Goal: Information Seeking & Learning: Compare options

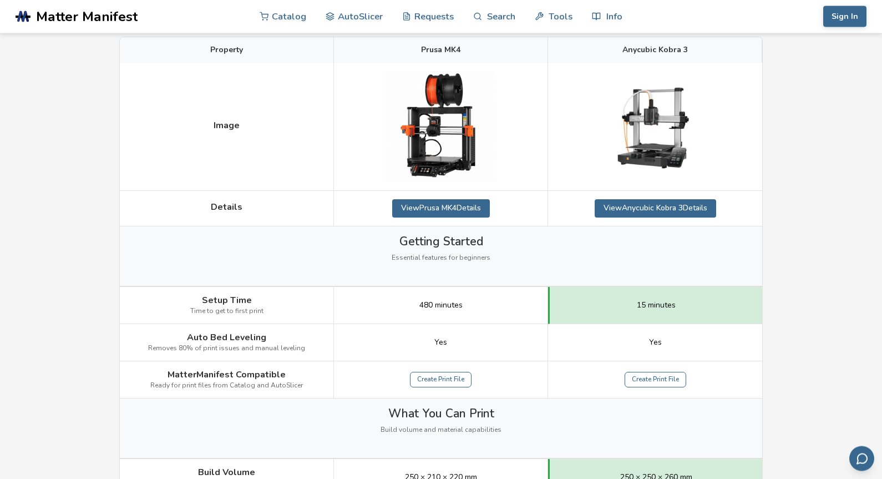
scroll to position [170, 0]
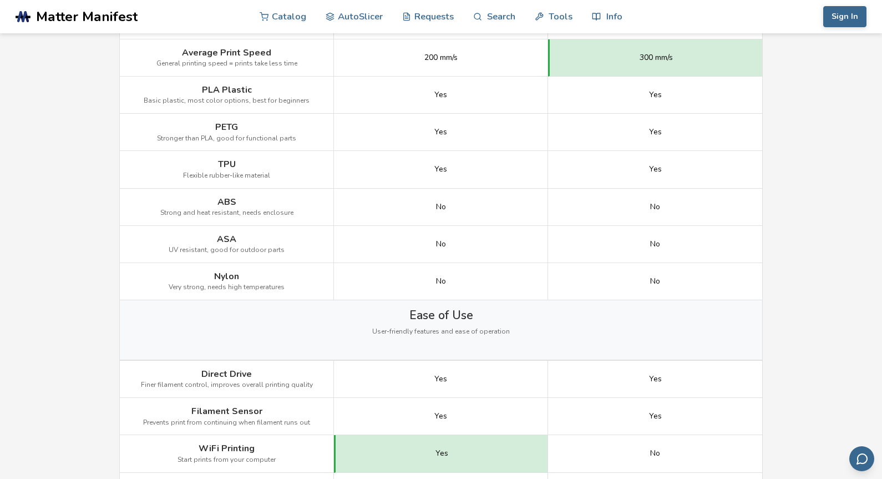
scroll to position [1019, 0]
